Goal: Navigation & Orientation: Find specific page/section

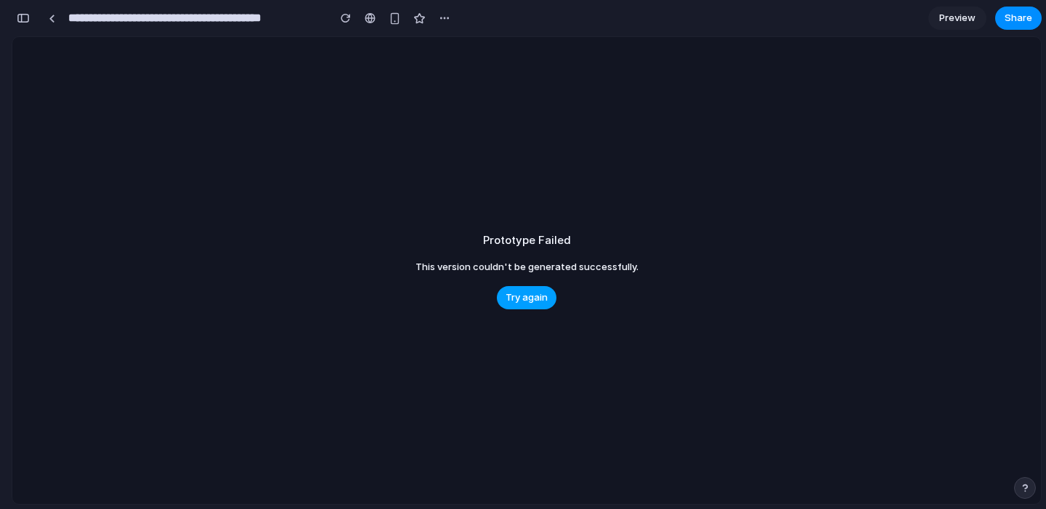
click at [516, 296] on span "Try again" at bounding box center [526, 297] width 42 height 15
click at [49, 21] on div at bounding box center [52, 19] width 7 height 8
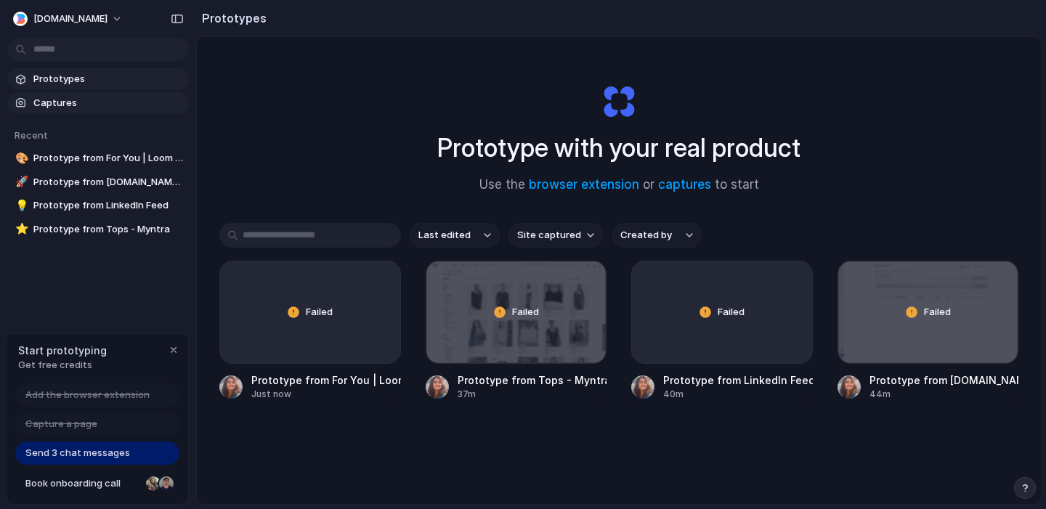
click at [84, 107] on span "Captures" at bounding box center [108, 103] width 150 height 15
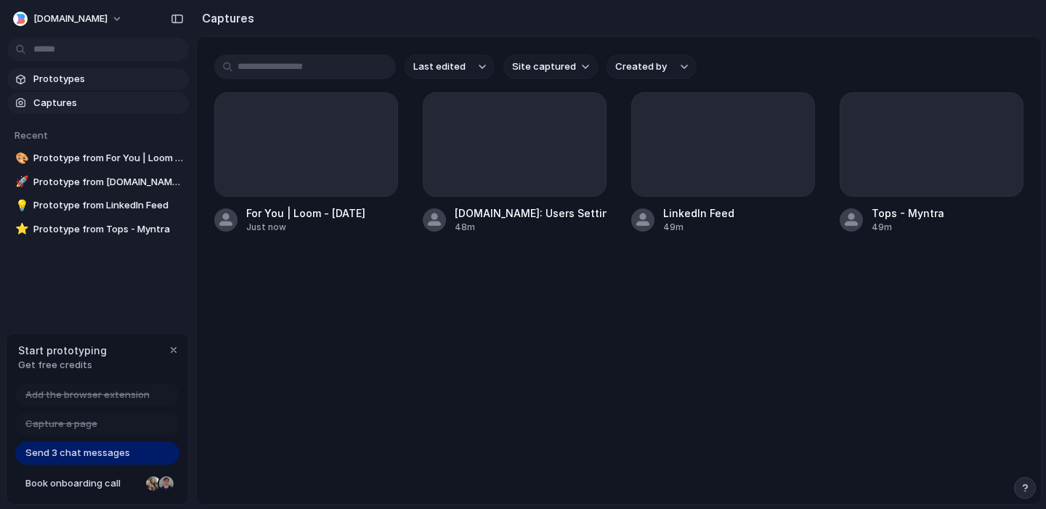
click at [72, 84] on span "Prototypes" at bounding box center [108, 79] width 150 height 15
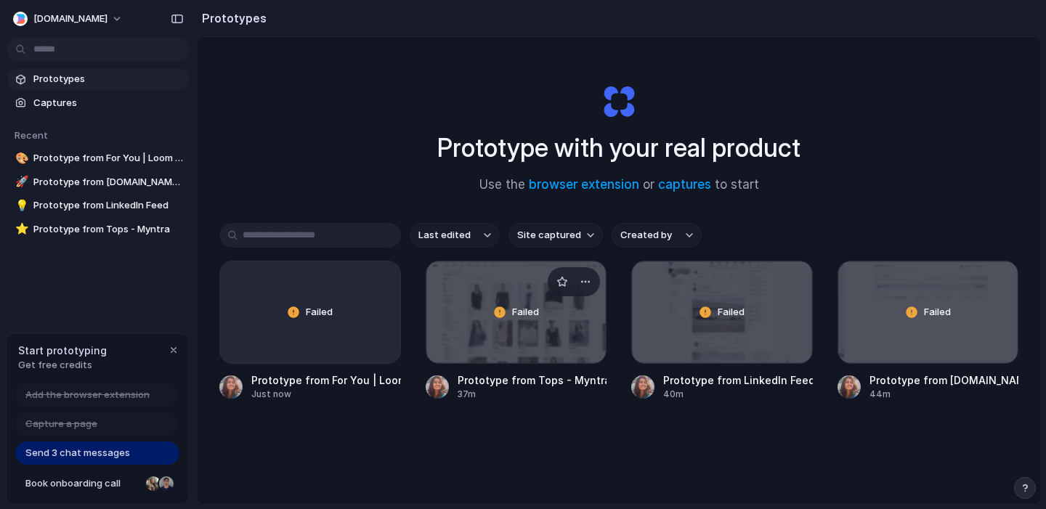
click at [513, 306] on span "Failed" at bounding box center [525, 312] width 27 height 15
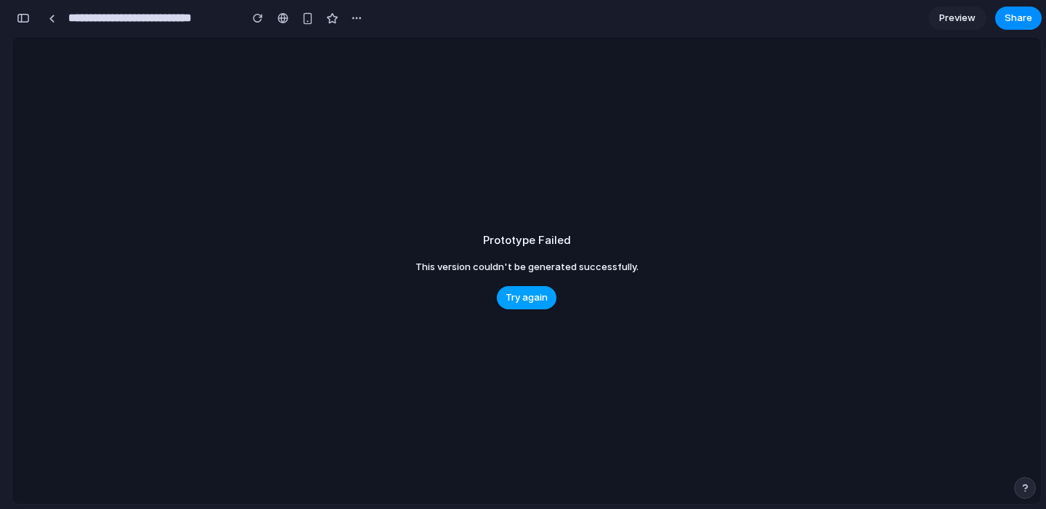
click at [537, 299] on span "Try again" at bounding box center [526, 297] width 42 height 15
click at [528, 300] on span "Try again" at bounding box center [526, 297] width 42 height 15
click at [960, 12] on span "Preview" at bounding box center [957, 18] width 36 height 15
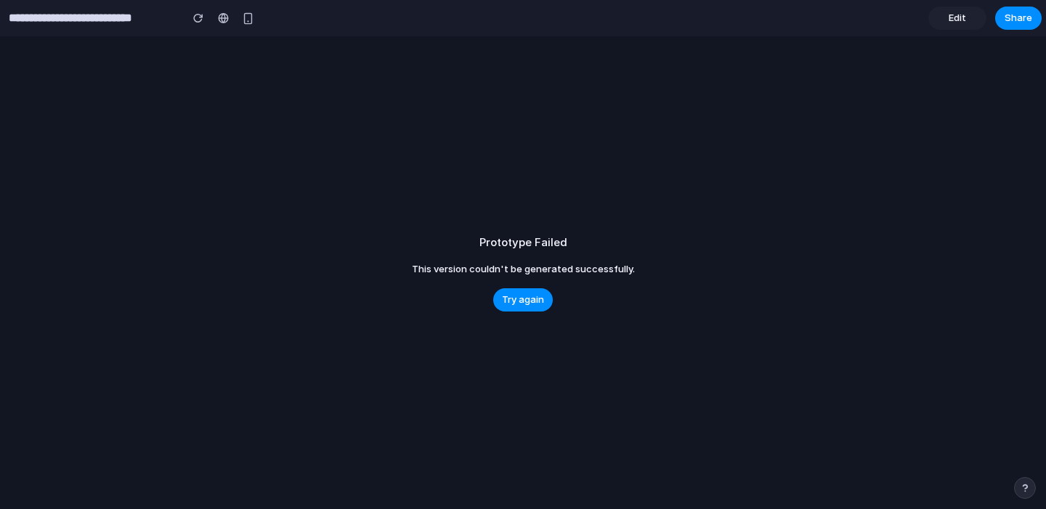
click at [957, 19] on span "Edit" at bounding box center [956, 18] width 17 height 15
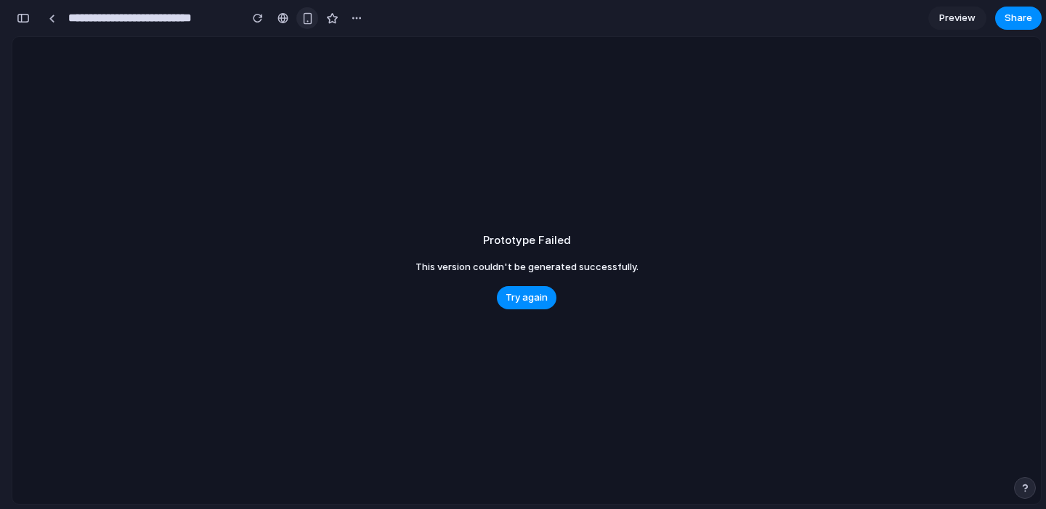
scroll to position [0, 13]
click at [357, 16] on div "button" at bounding box center [357, 18] width 12 height 12
click at [357, 16] on div "Duplicate Delete" at bounding box center [523, 254] width 1046 height 509
click at [285, 21] on div at bounding box center [282, 18] width 11 height 12
click at [263, 20] on button "button" at bounding box center [258, 18] width 22 height 22
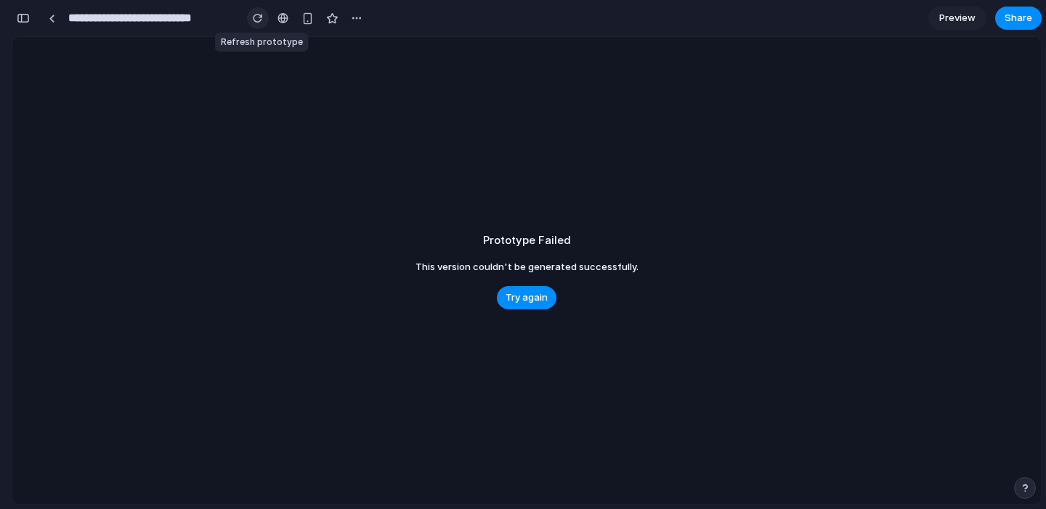
click at [263, 20] on button "button" at bounding box center [258, 18] width 22 height 22
click at [52, 16] on div at bounding box center [52, 19] width 7 height 8
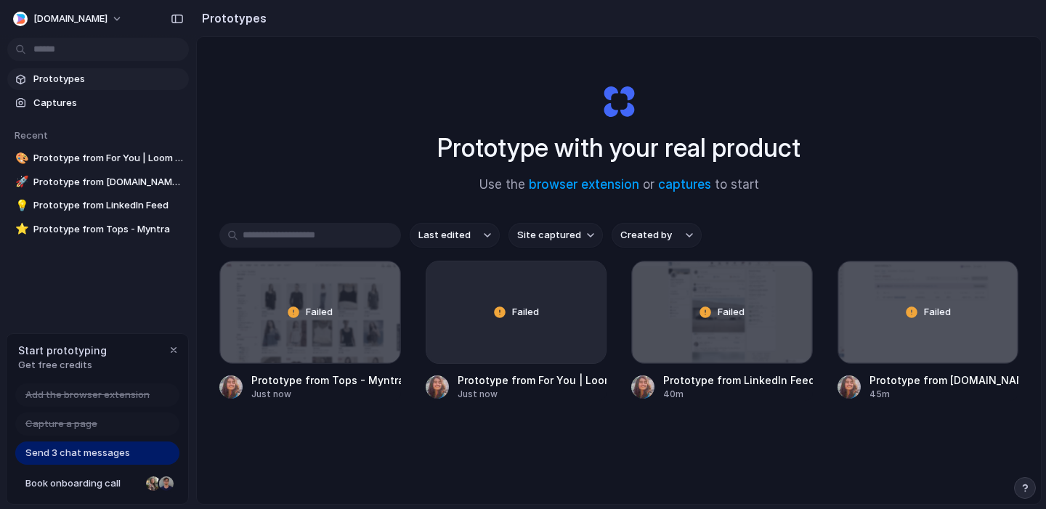
click at [73, 49] on body "[DOMAIN_NAME] Prototypes Captures Recent 🎨 Prototype from For You | Loom - [DAT…" at bounding box center [523, 254] width 1046 height 509
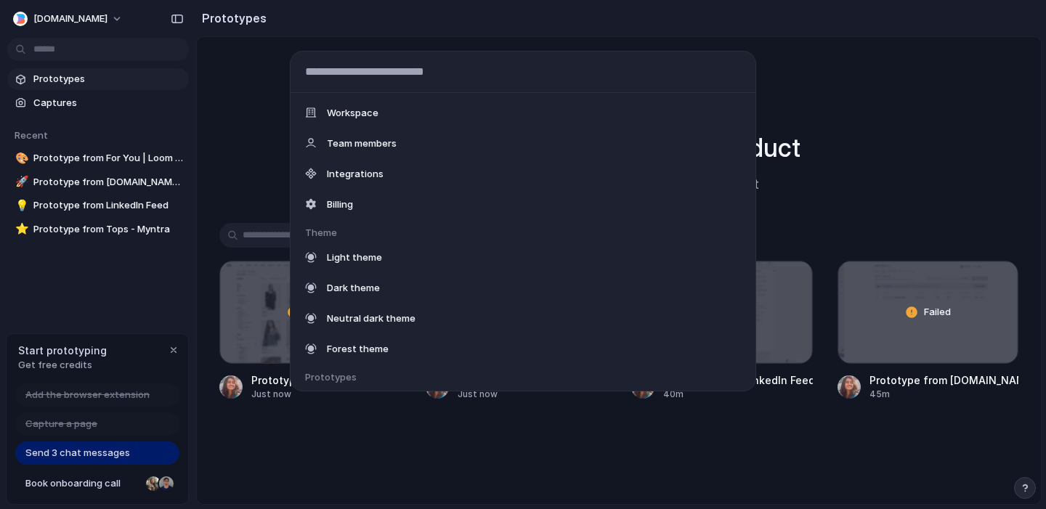
type input "*"
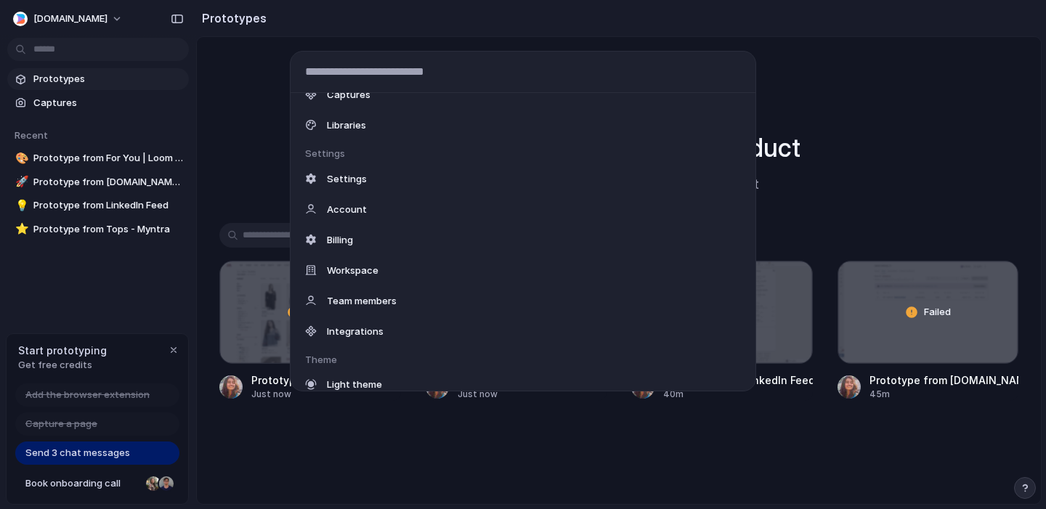
scroll to position [63, 0]
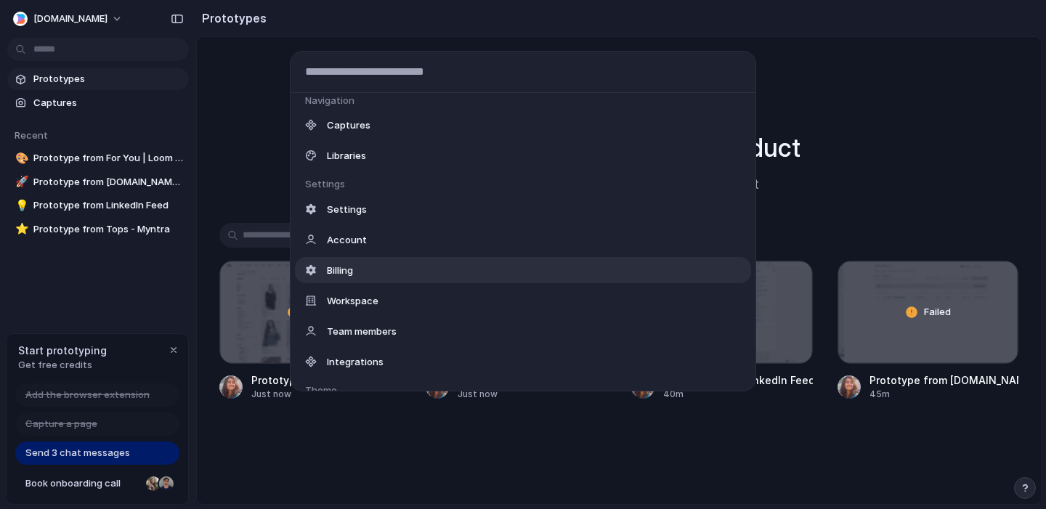
click at [373, 274] on div "Billing" at bounding box center [523, 270] width 456 height 26
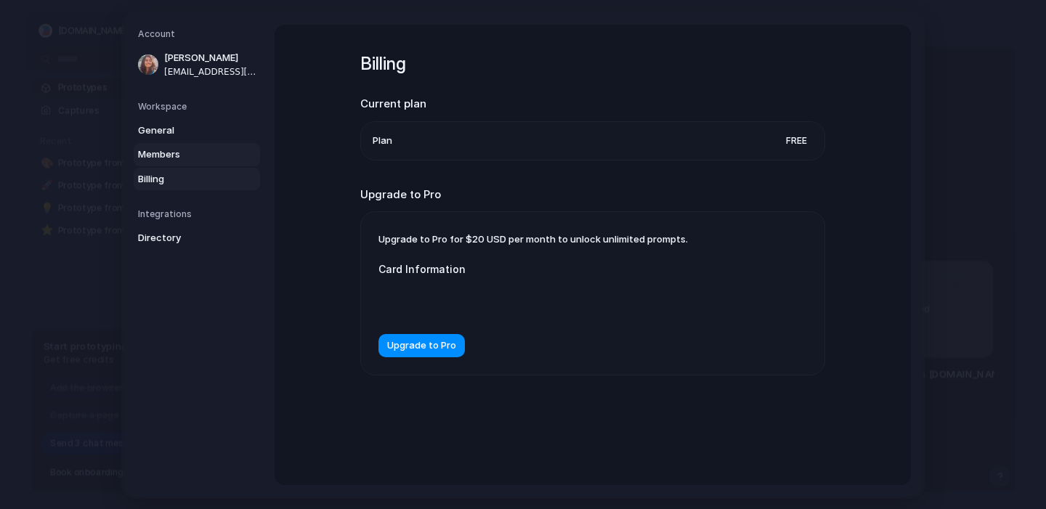
click at [181, 155] on span "Members" at bounding box center [184, 154] width 93 height 15
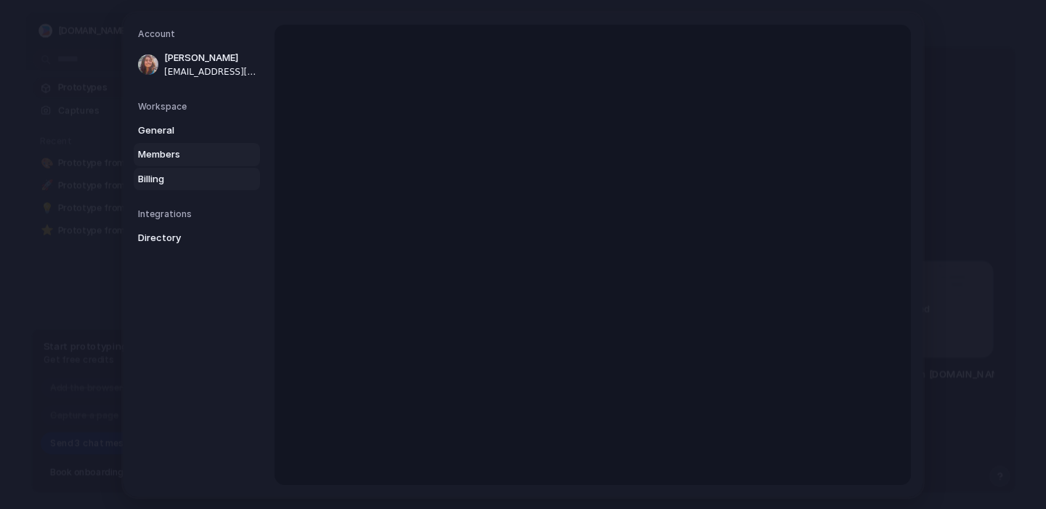
click at [177, 174] on span "Billing" at bounding box center [184, 178] width 93 height 15
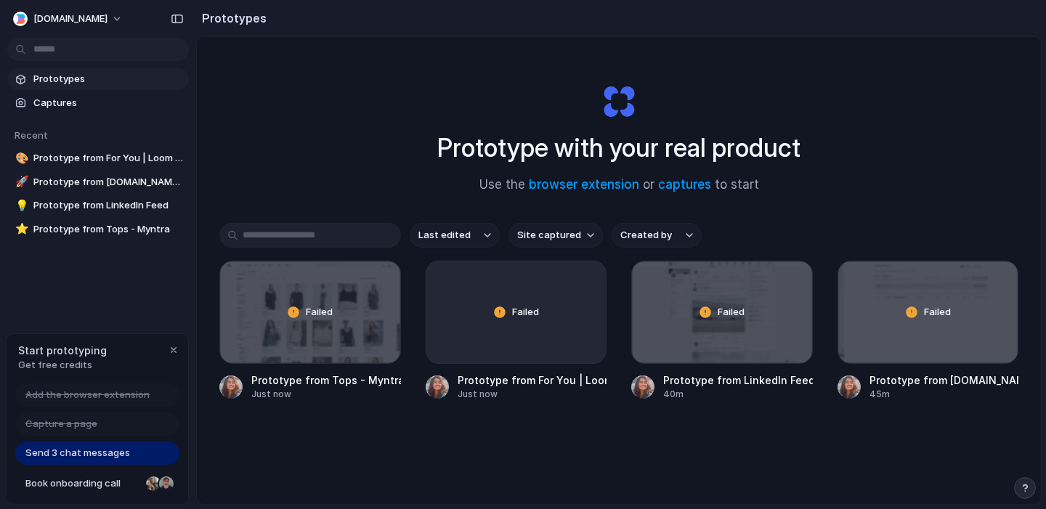
click at [70, 78] on span "Prototypes" at bounding box center [108, 79] width 150 height 15
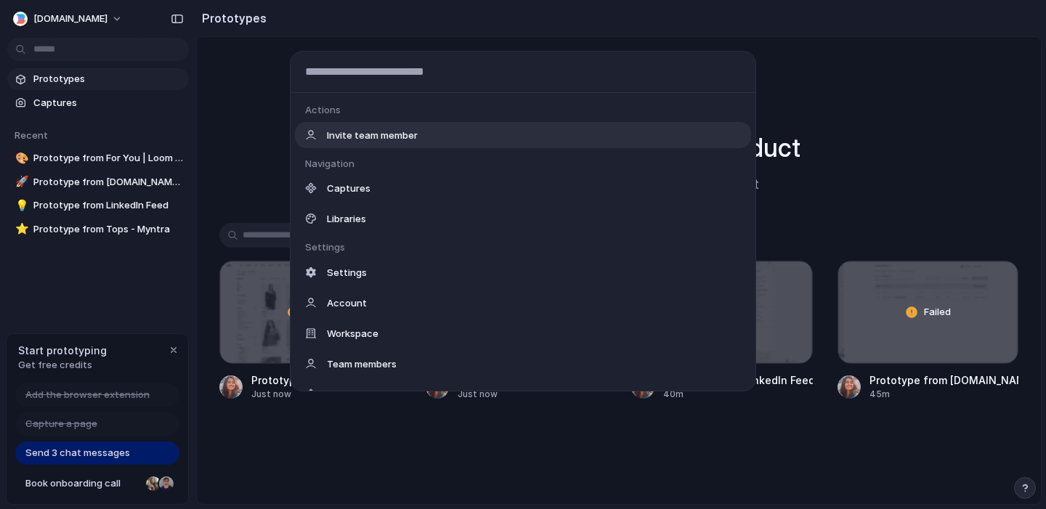
click at [69, 44] on body "[DOMAIN_NAME] Prototypes Captures Recent 🎨 Prototype from For You | Loom - [DAT…" at bounding box center [523, 254] width 1046 height 509
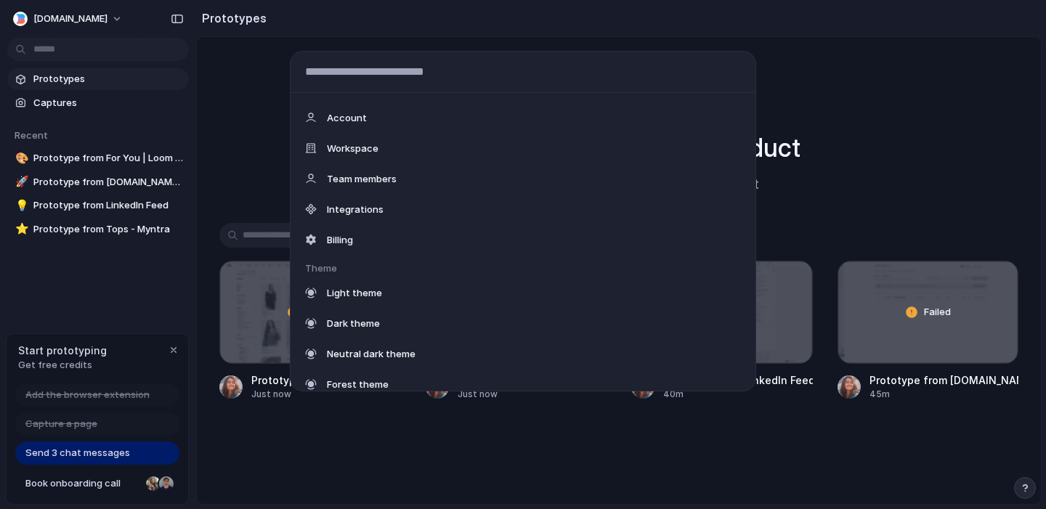
scroll to position [225, 0]
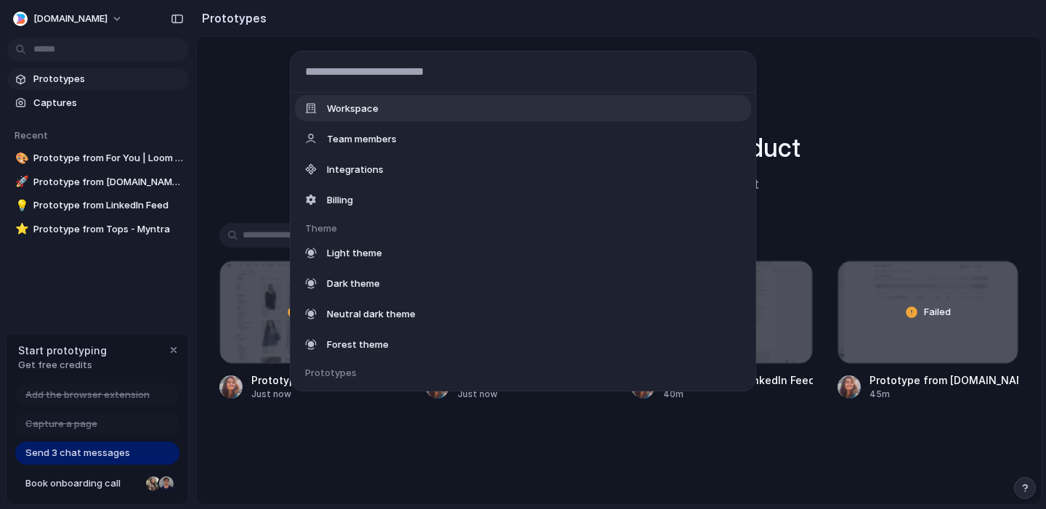
click at [218, 143] on div "Actions Invite team member Navigation Captures Libraries Settings Settings Acco…" at bounding box center [523, 254] width 1046 height 509
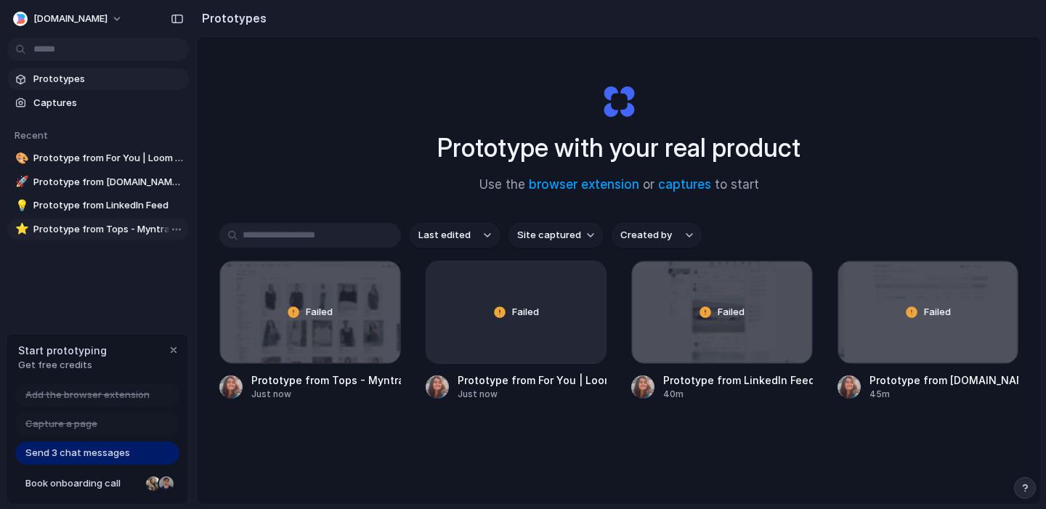
click at [123, 224] on span "Prototype from Tops - Myntra" at bounding box center [108, 229] width 150 height 15
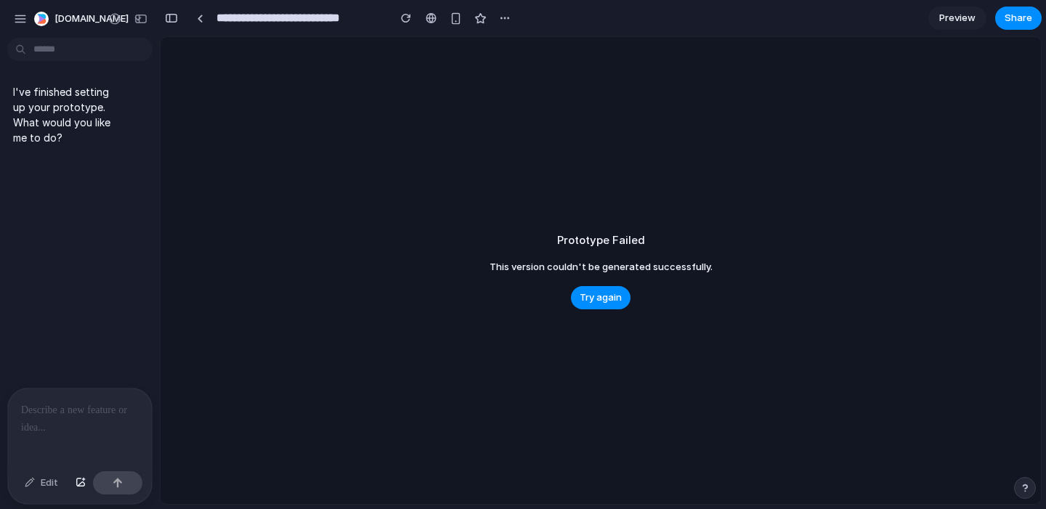
click at [62, 423] on div at bounding box center [80, 427] width 144 height 77
click at [63, 406] on p at bounding box center [80, 410] width 118 height 17
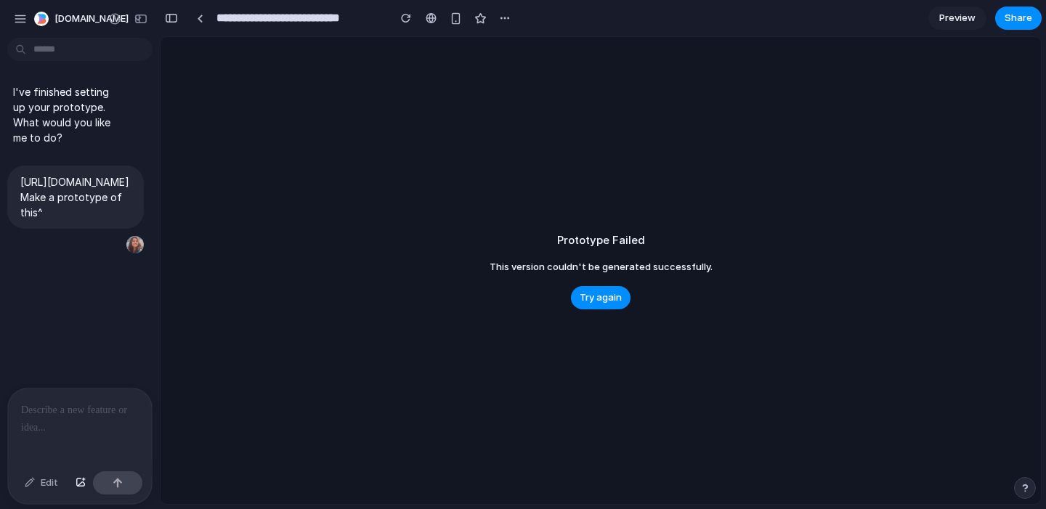
type input "**********"
